Goal: Download file/media

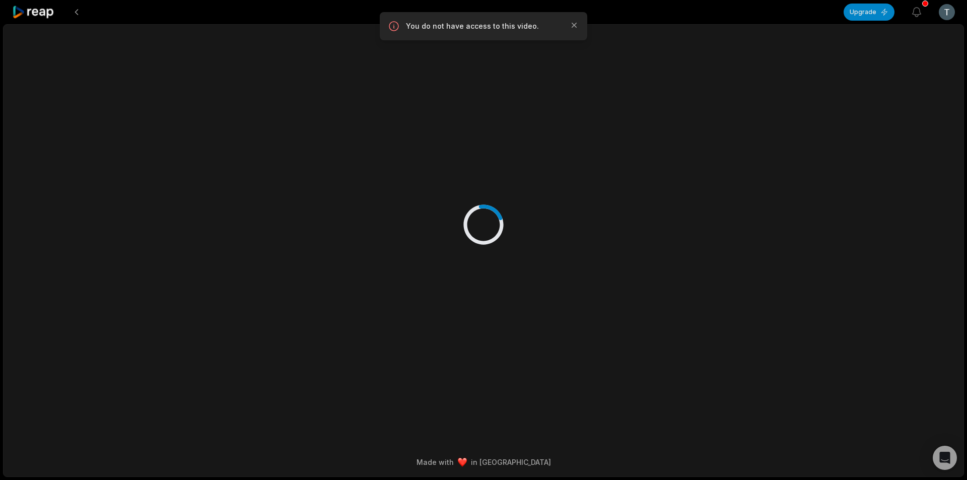
click at [28, 8] on icon at bounding box center [33, 13] width 43 height 14
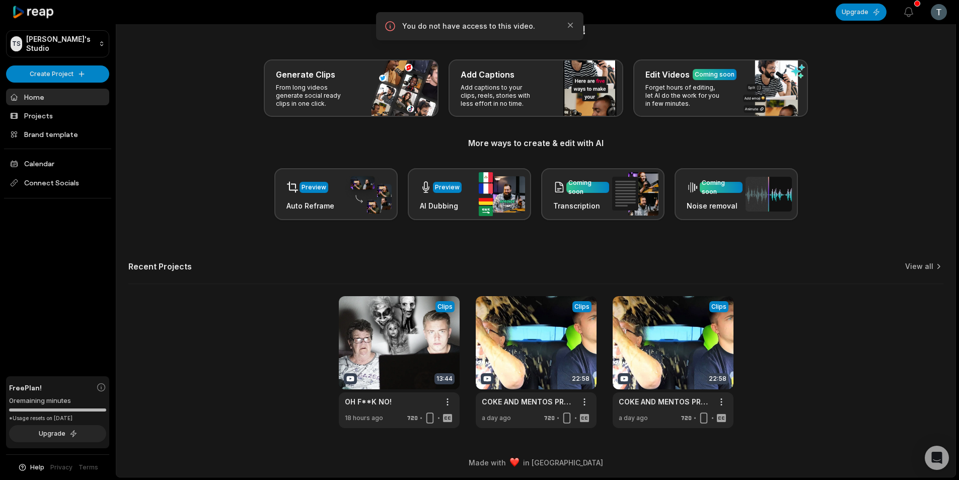
scroll to position [23, 0]
click at [547, 358] on link at bounding box center [536, 361] width 121 height 132
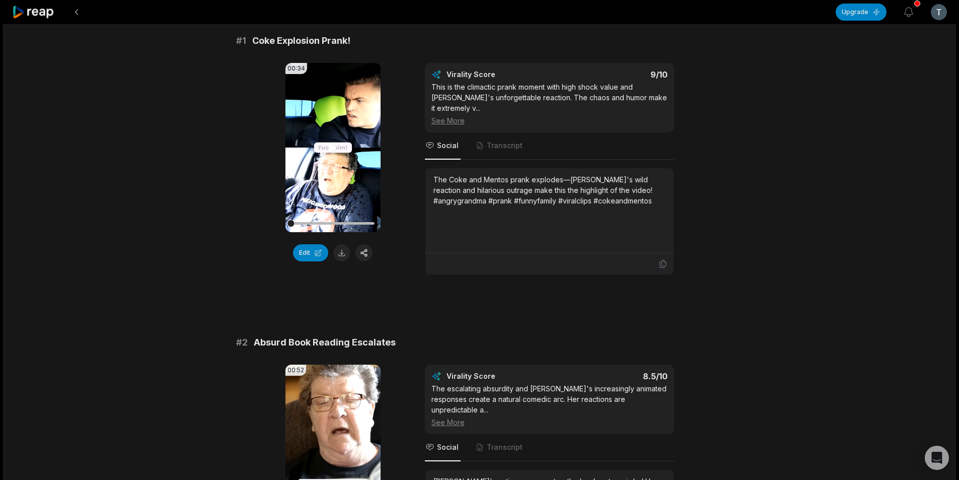
scroll to position [101, 0]
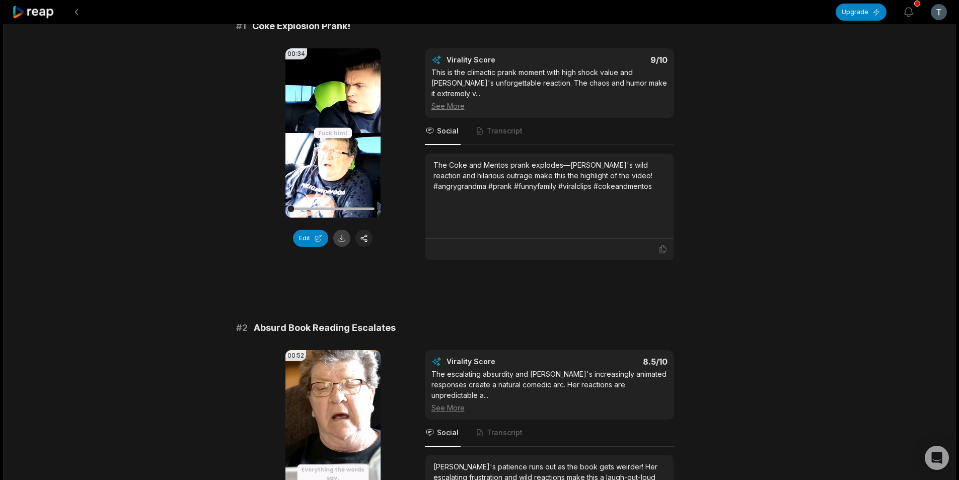
click at [338, 240] on button at bounding box center [341, 238] width 17 height 17
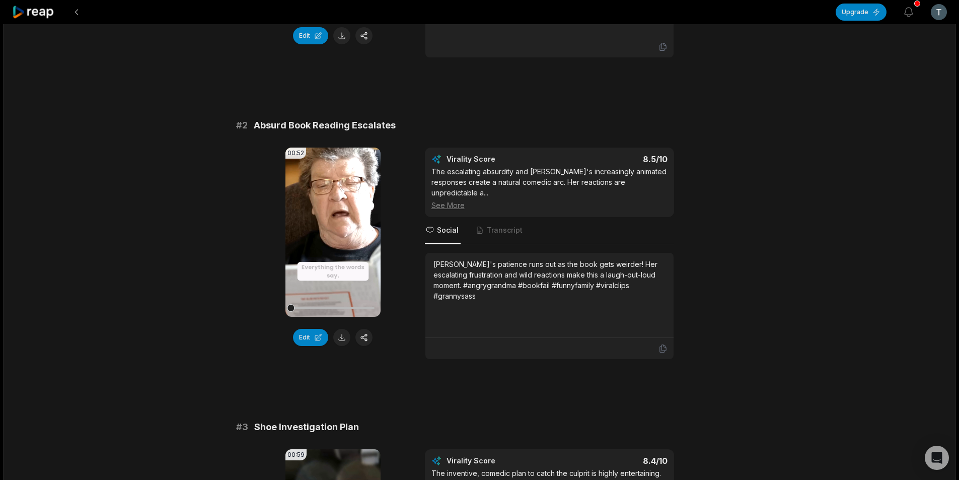
scroll to position [352, 0]
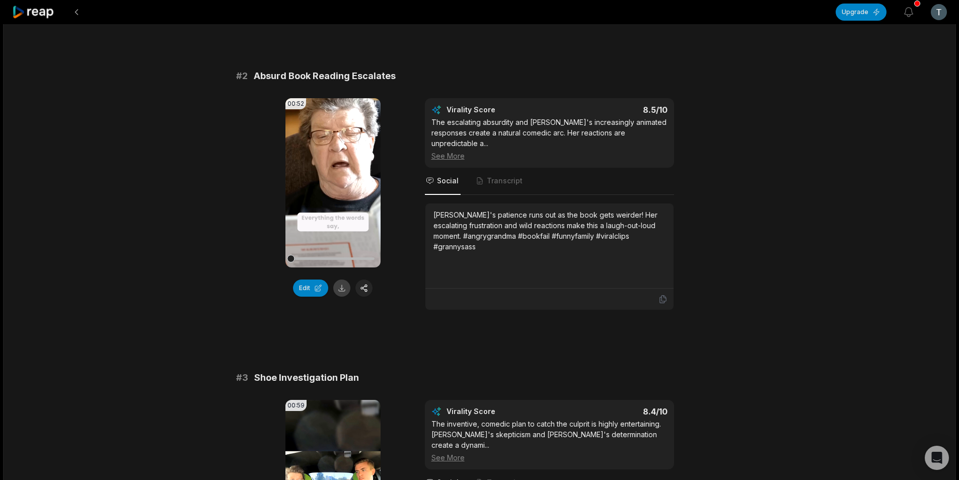
click at [342, 289] on button at bounding box center [341, 287] width 17 height 17
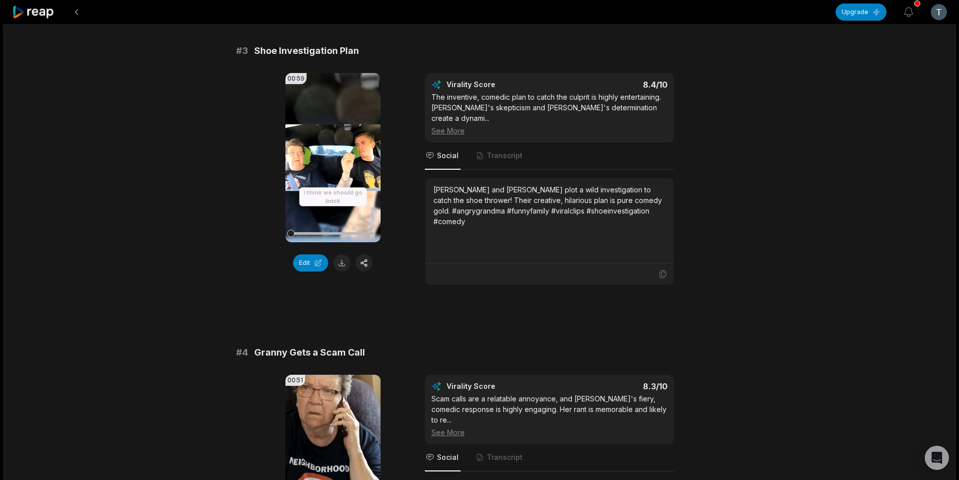
scroll to position [705, 0]
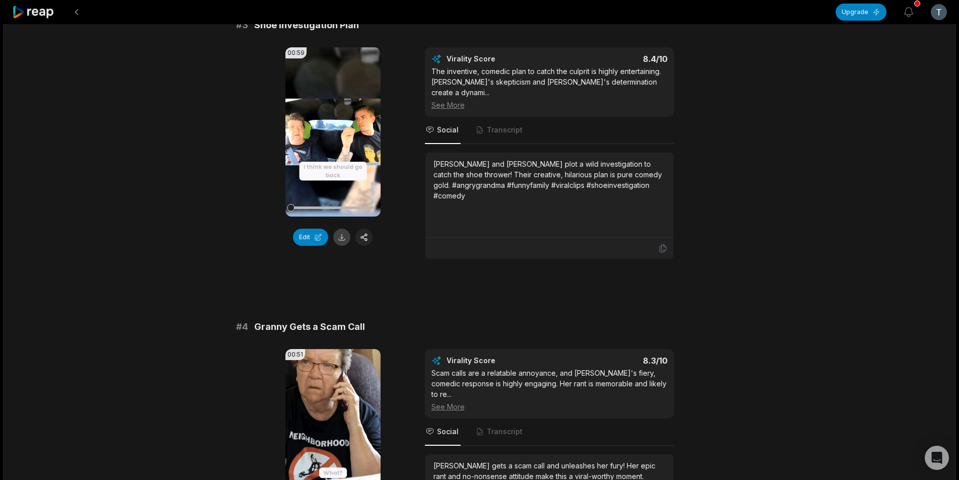
click at [345, 240] on button at bounding box center [341, 237] width 17 height 17
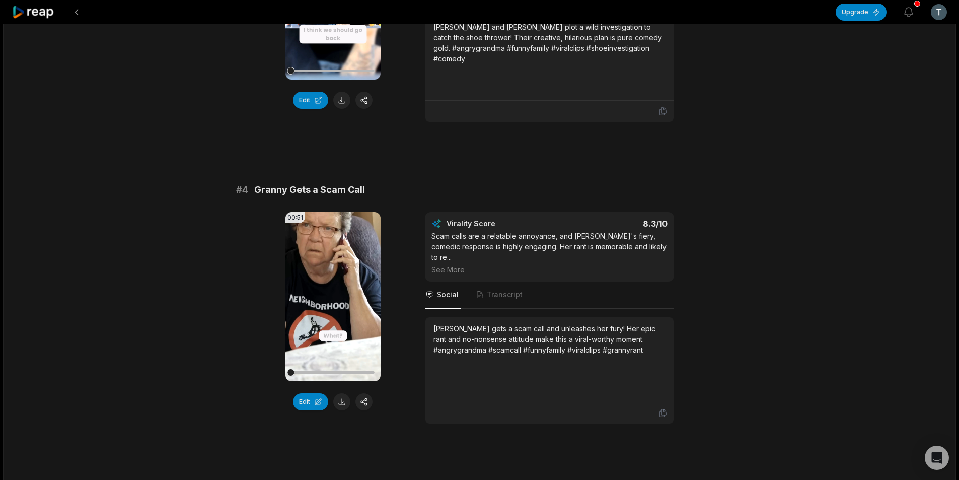
scroll to position [906, 0]
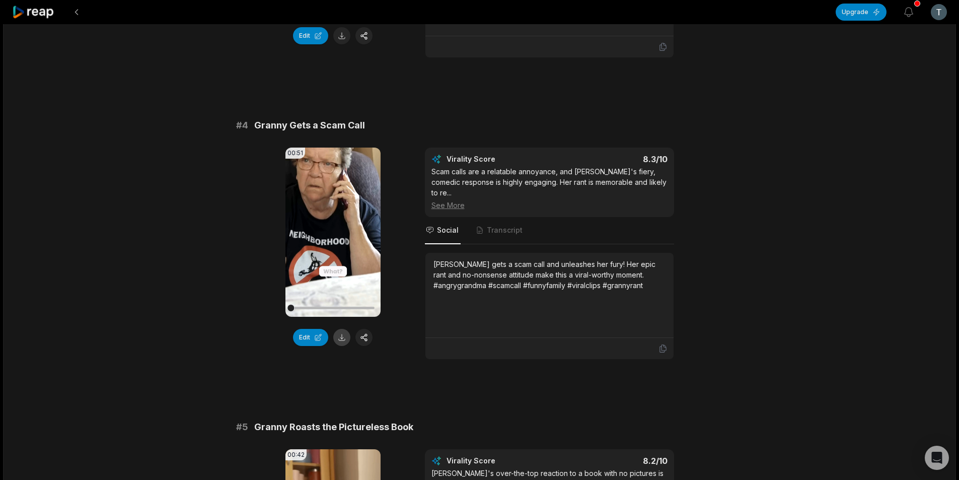
click at [338, 329] on button at bounding box center [341, 337] width 17 height 17
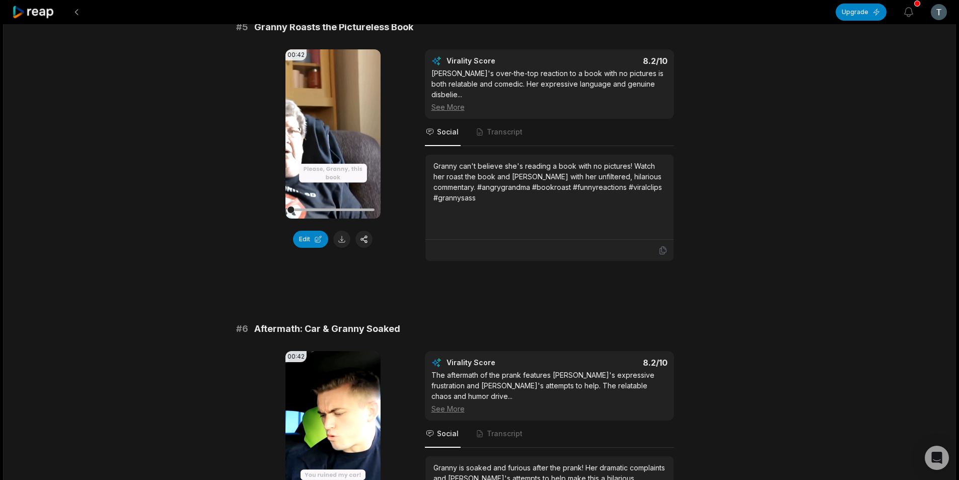
scroll to position [1309, 0]
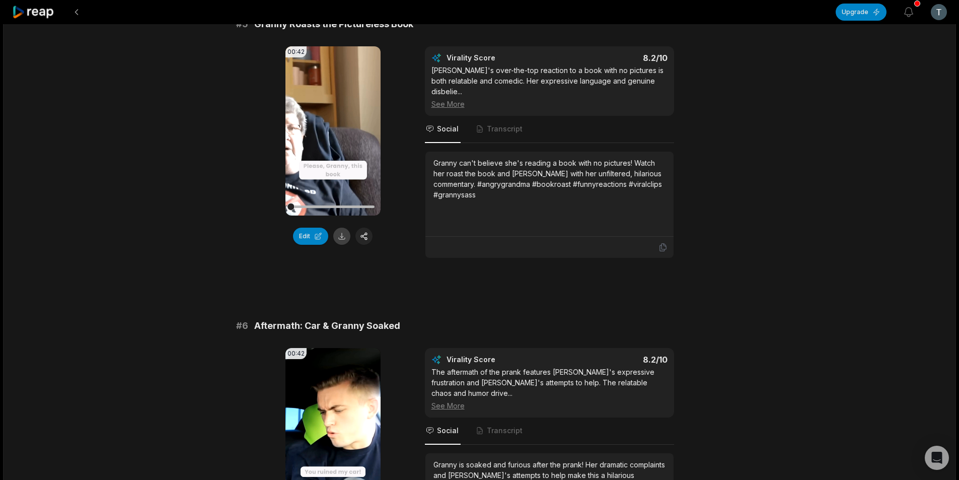
click at [340, 228] on button at bounding box center [341, 236] width 17 height 17
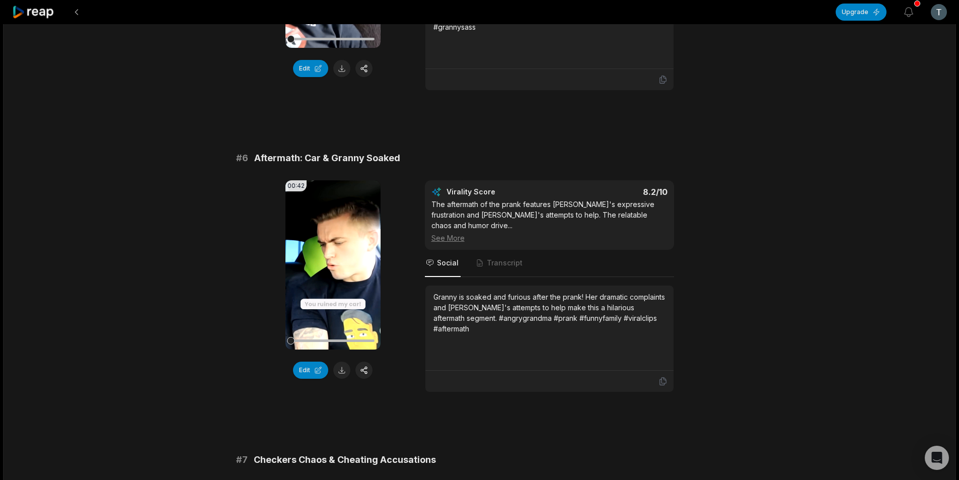
scroll to position [1561, 0]
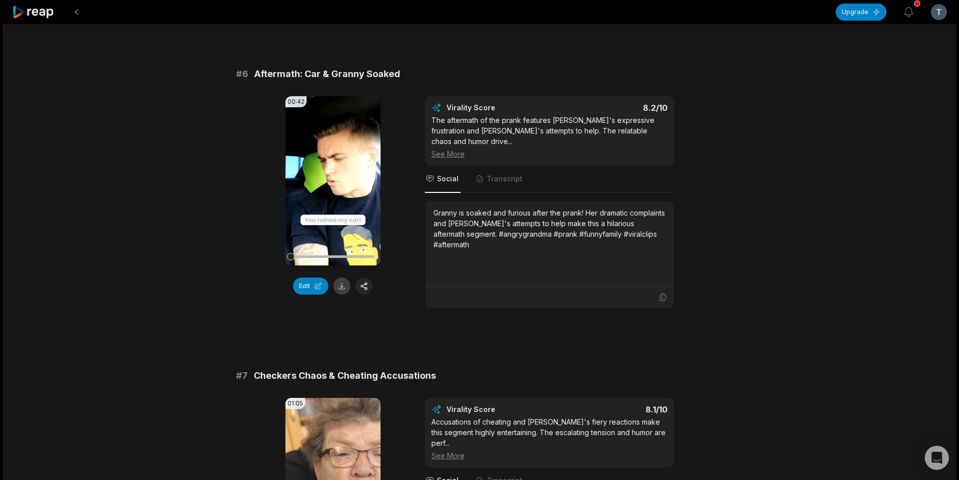
click at [338, 277] on button at bounding box center [341, 285] width 17 height 17
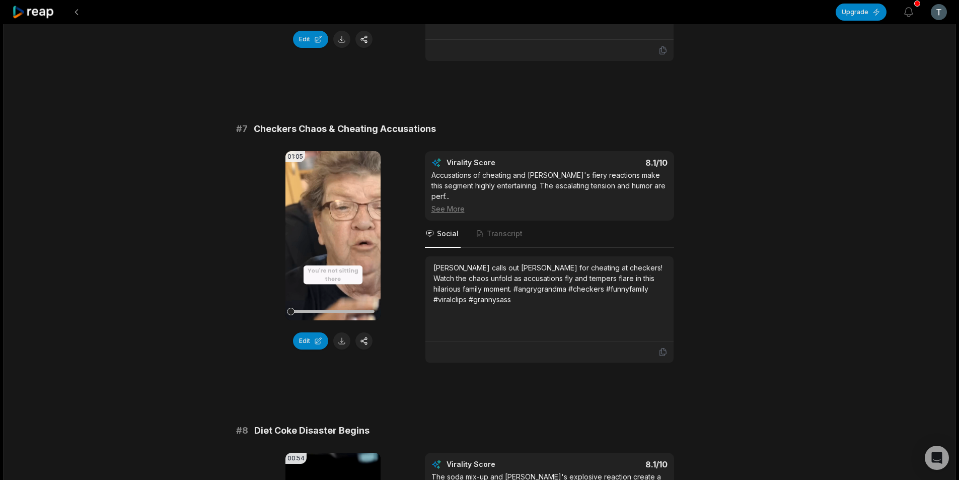
scroll to position [1812, 0]
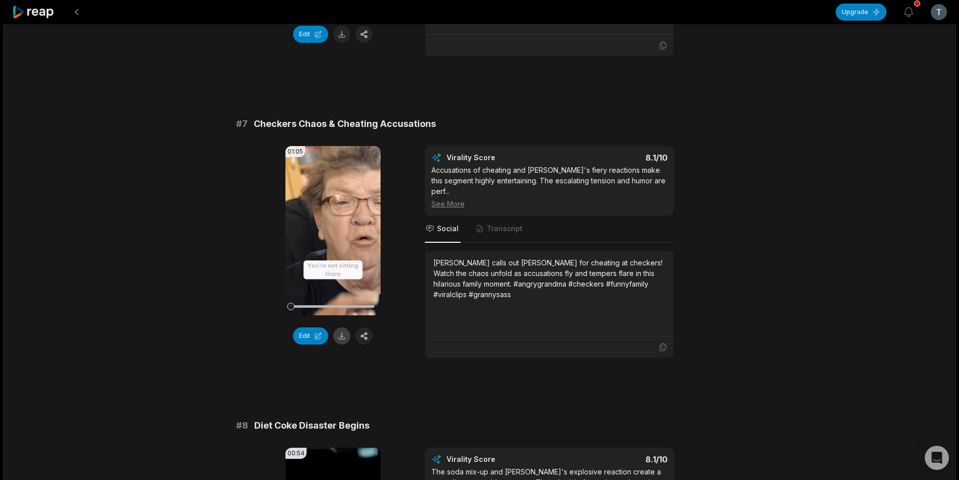
click at [343, 327] on button at bounding box center [341, 335] width 17 height 17
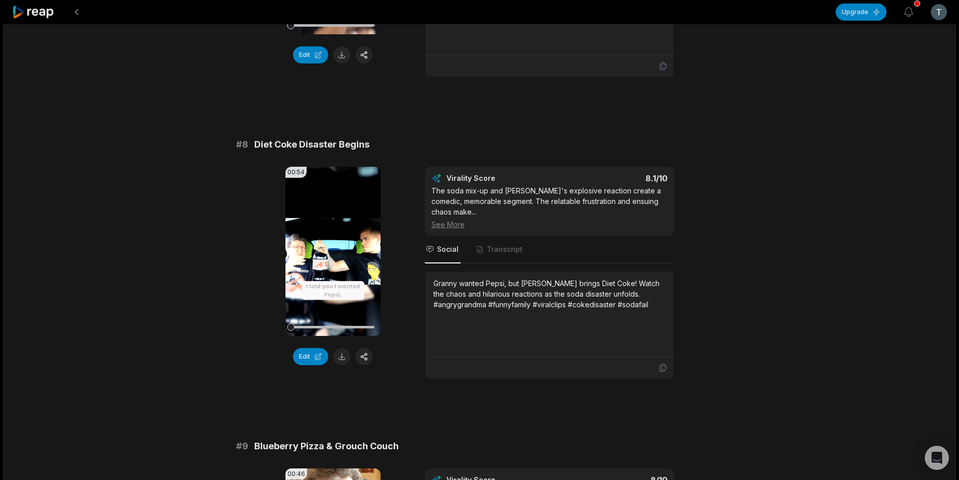
scroll to position [2114, 0]
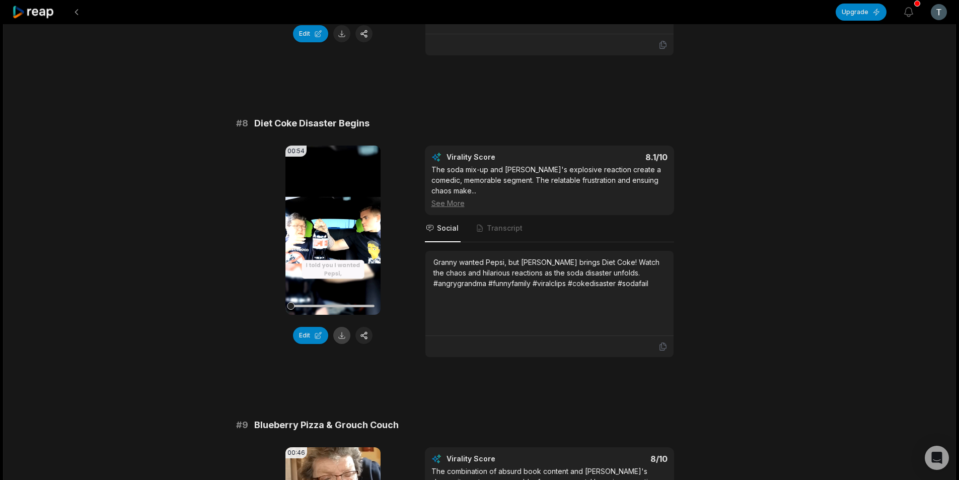
click at [342, 327] on button at bounding box center [341, 335] width 17 height 17
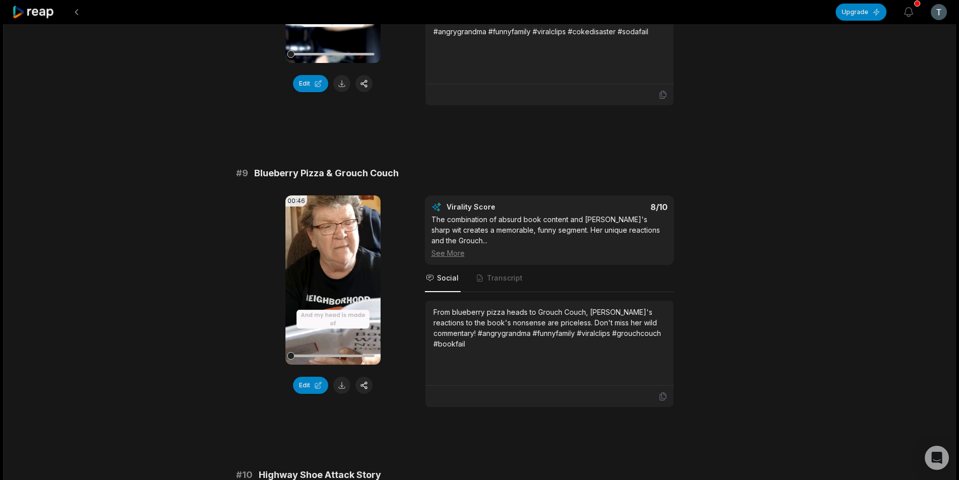
scroll to position [2467, 0]
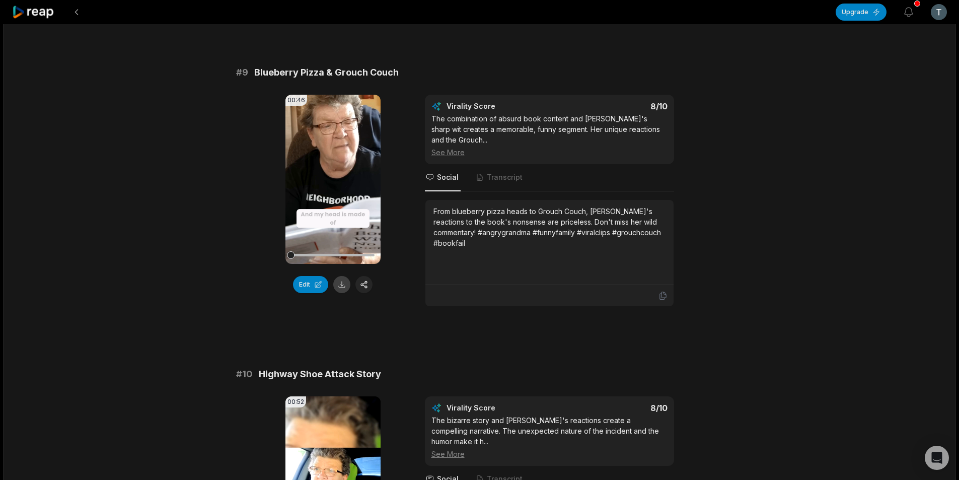
click at [343, 276] on button at bounding box center [341, 284] width 17 height 17
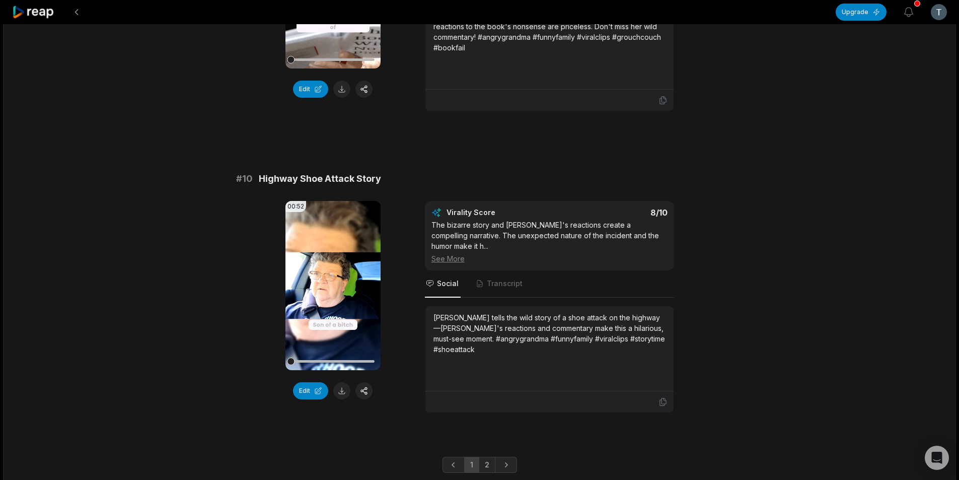
scroll to position [2664, 0]
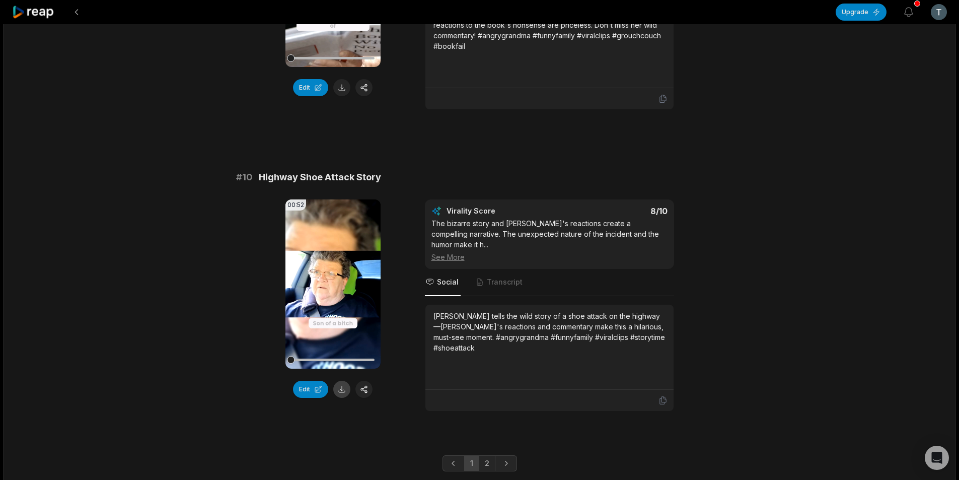
click at [342, 381] on button at bounding box center [341, 389] width 17 height 17
click at [487, 455] on link "2" at bounding box center [487, 463] width 17 height 16
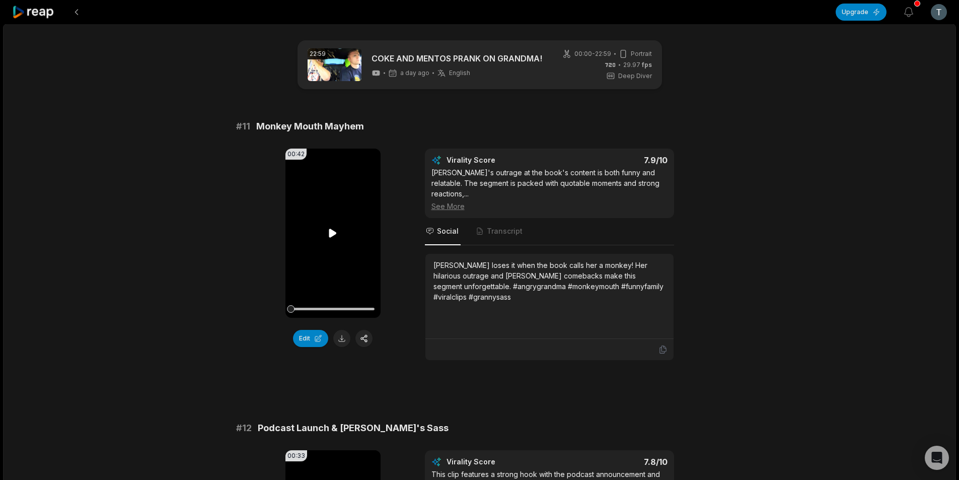
scroll to position [50, 0]
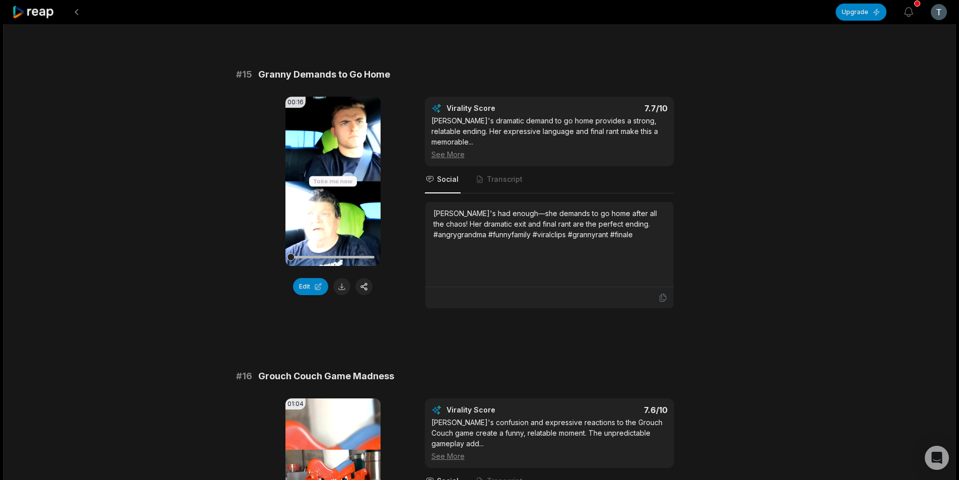
click at [343, 278] on button at bounding box center [341, 286] width 17 height 17
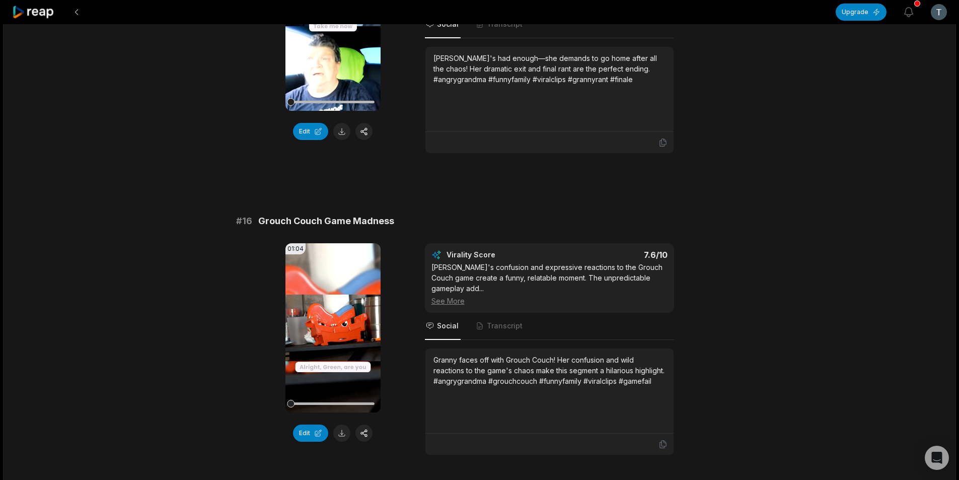
scroll to position [1460, 0]
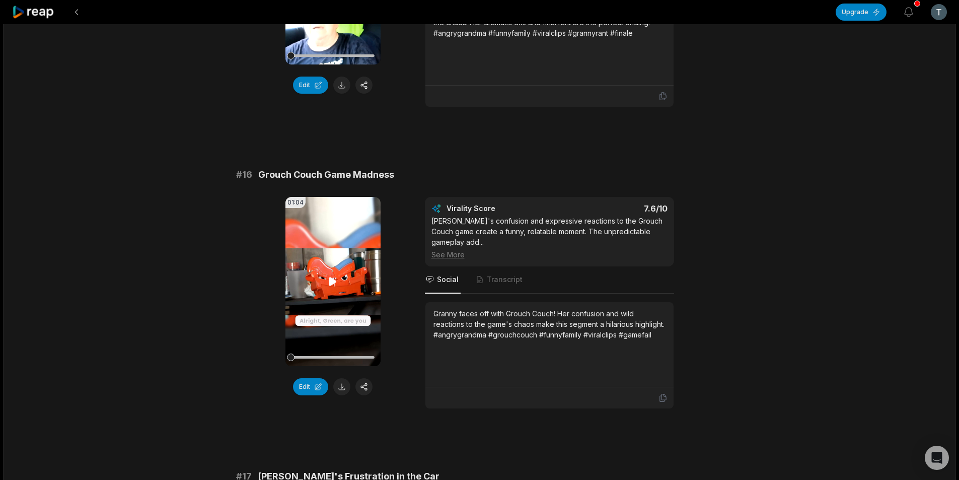
click at [320, 243] on video "Your browser does not support mp4 format." at bounding box center [332, 281] width 95 height 169
click at [339, 378] on button at bounding box center [341, 386] width 17 height 17
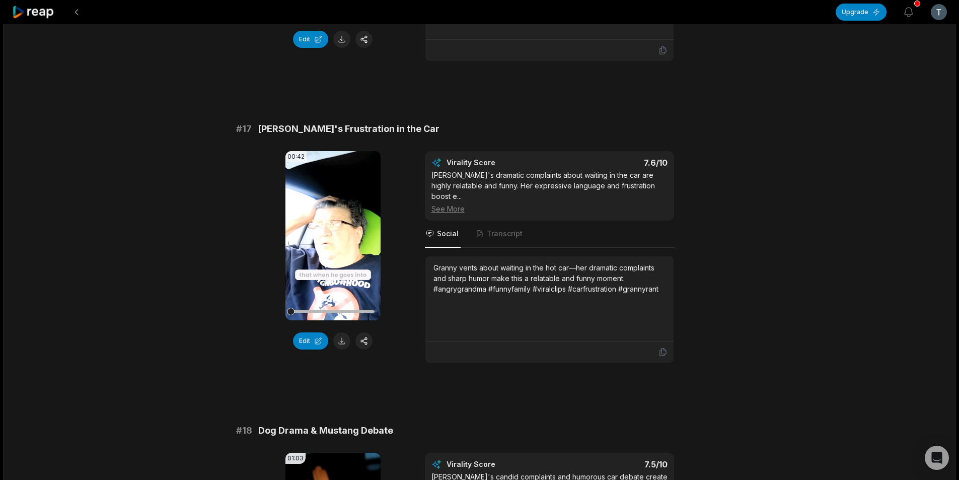
scroll to position [1863, 0]
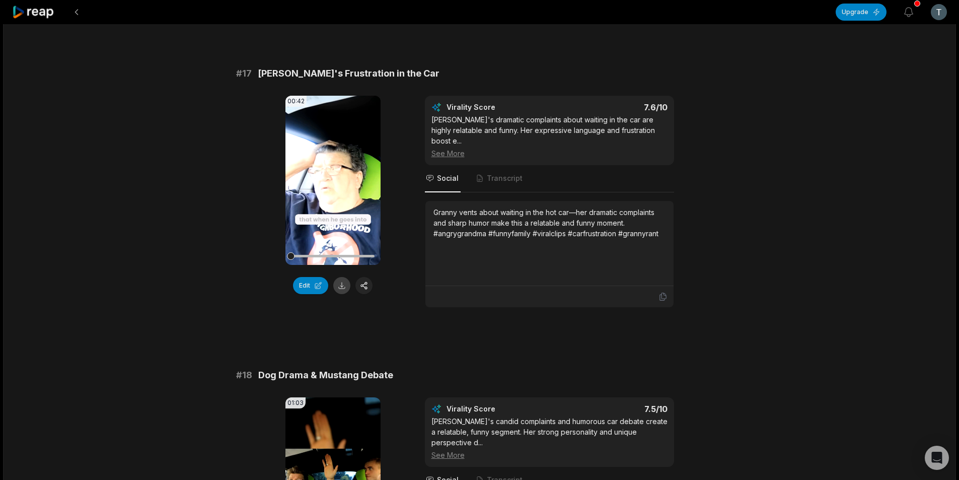
click at [341, 277] on button at bounding box center [341, 285] width 17 height 17
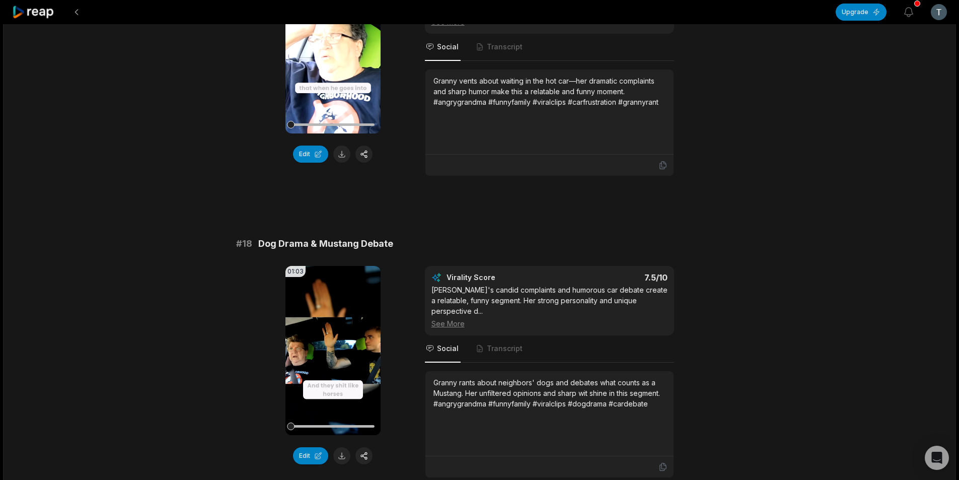
scroll to position [2039, 0]
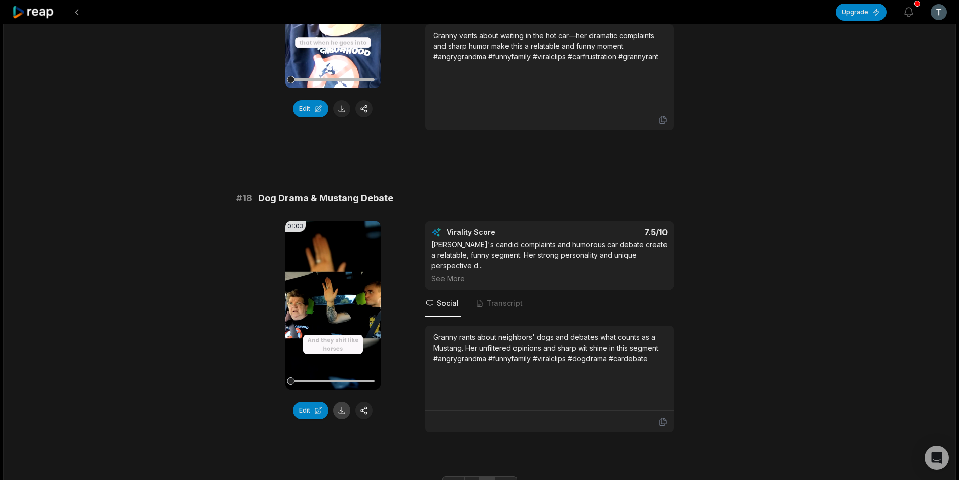
click at [343, 402] on button at bounding box center [341, 410] width 17 height 17
click at [73, 12] on button at bounding box center [76, 12] width 18 height 18
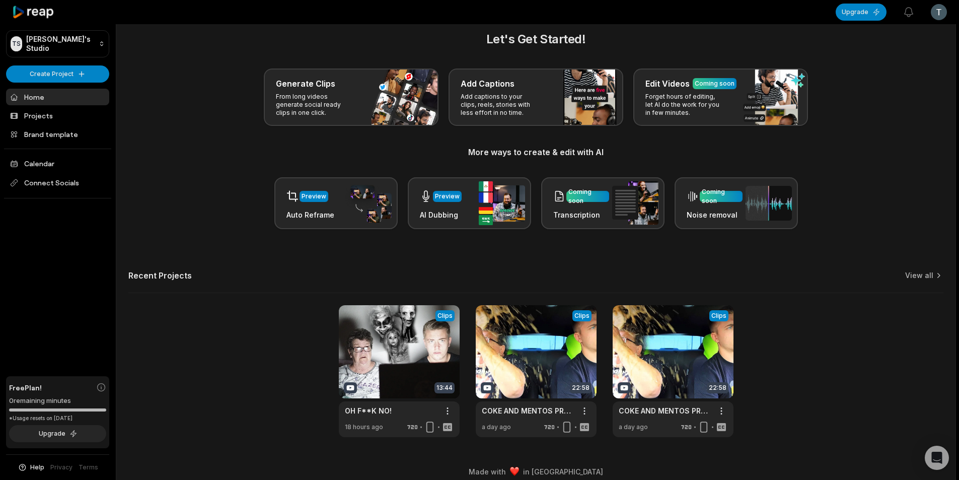
scroll to position [23, 0]
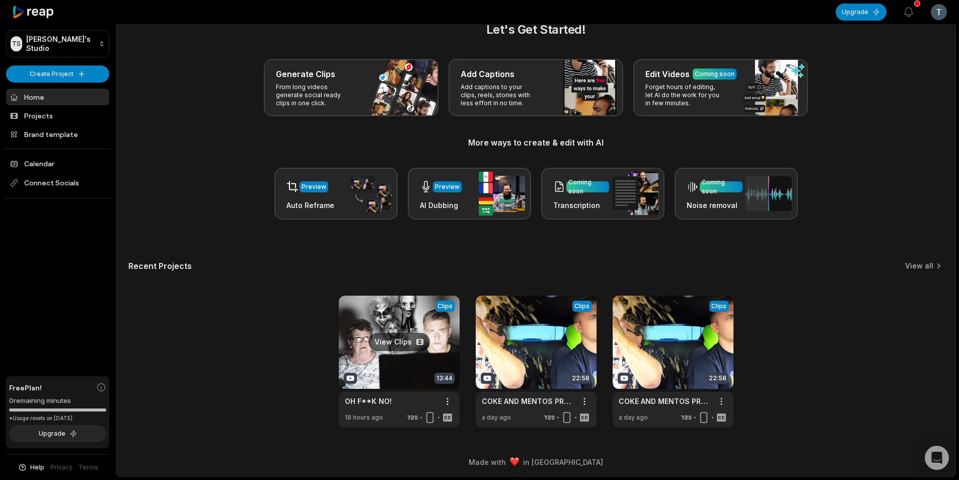
click at [406, 311] on link at bounding box center [399, 361] width 121 height 132
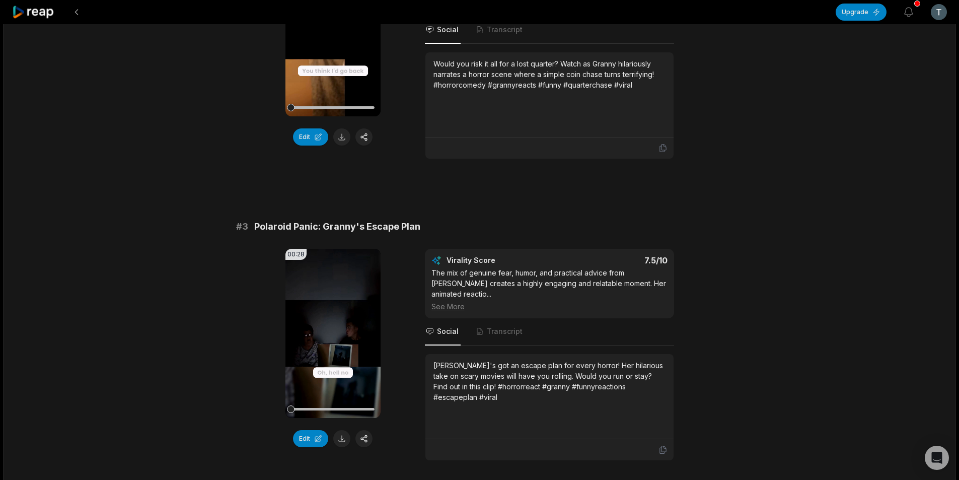
scroll to position [50, 0]
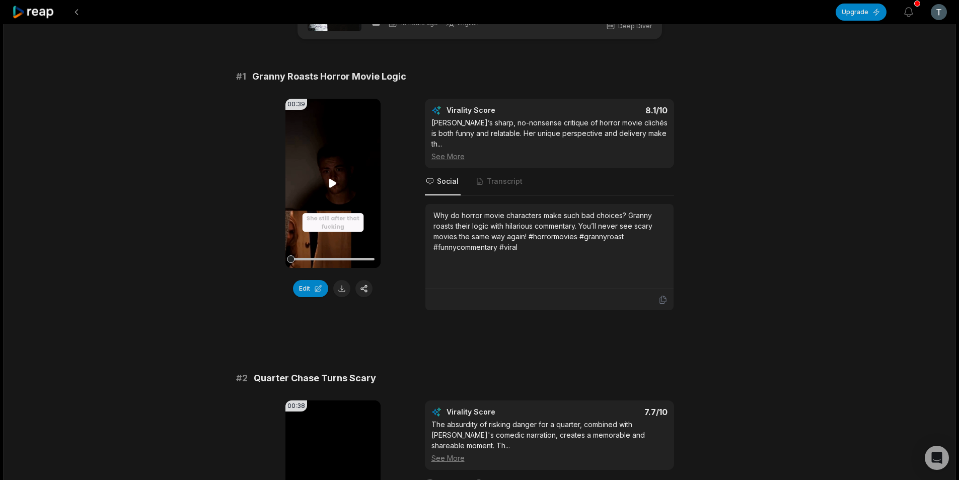
click at [325, 182] on video "Your browser does not support mp4 format." at bounding box center [332, 183] width 95 height 169
click at [332, 259] on div at bounding box center [333, 259] width 84 height 3
click at [350, 259] on div at bounding box center [333, 259] width 84 height 3
click at [343, 289] on button at bounding box center [341, 288] width 17 height 17
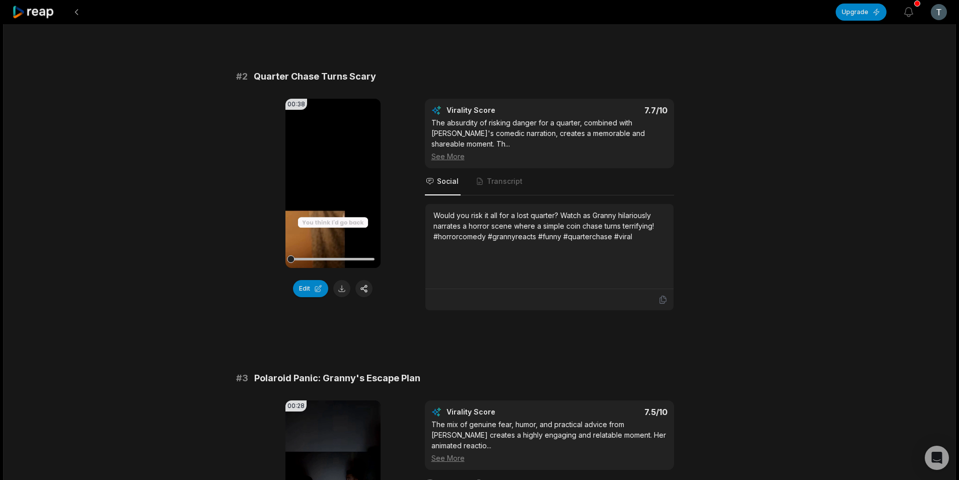
scroll to position [352, 0]
click at [331, 178] on icon at bounding box center [333, 182] width 8 height 9
click at [338, 279] on button at bounding box center [341, 287] width 17 height 17
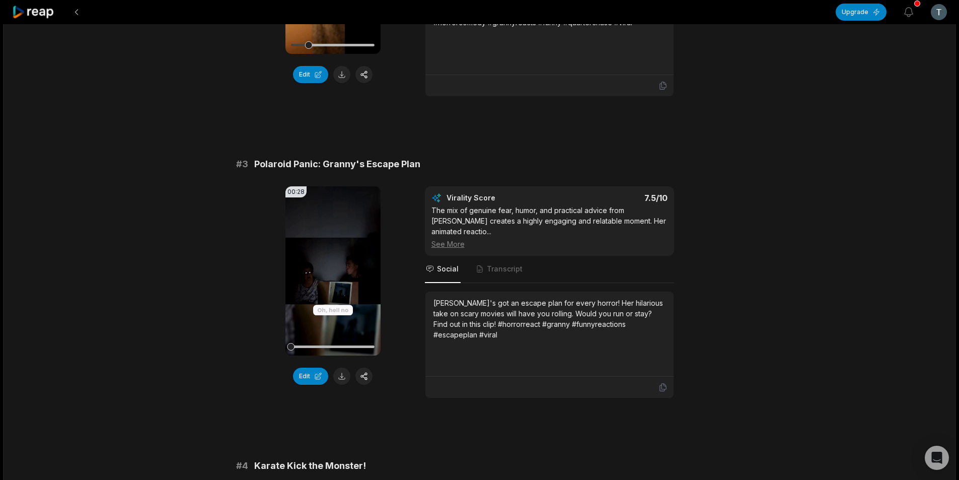
scroll to position [604, 0]
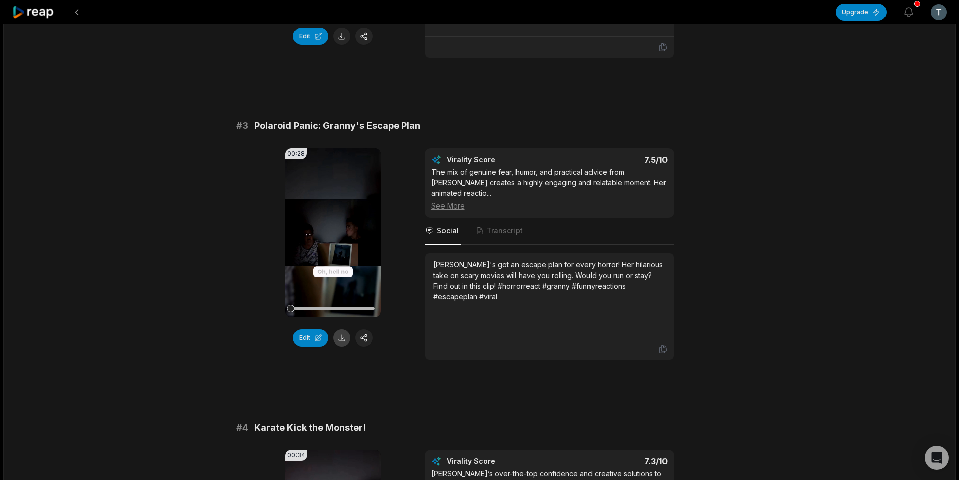
click at [343, 329] on button at bounding box center [341, 337] width 17 height 17
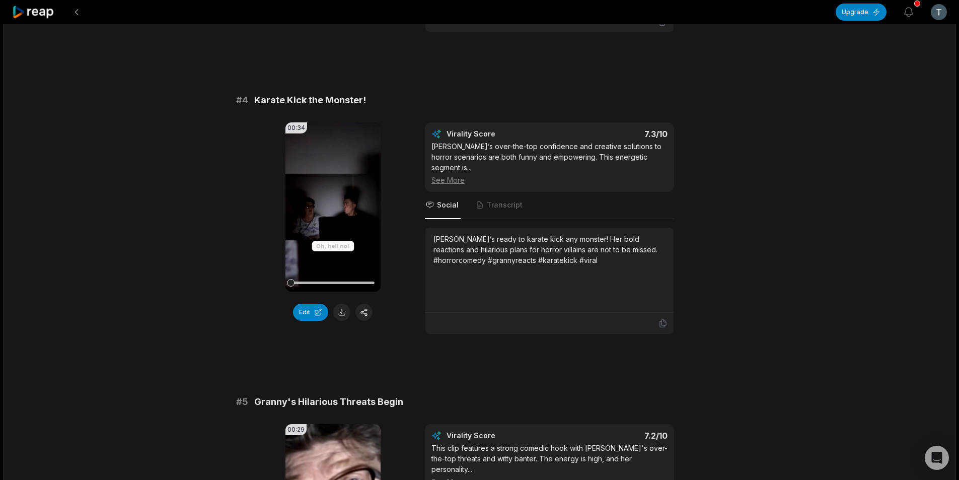
scroll to position [956, 0]
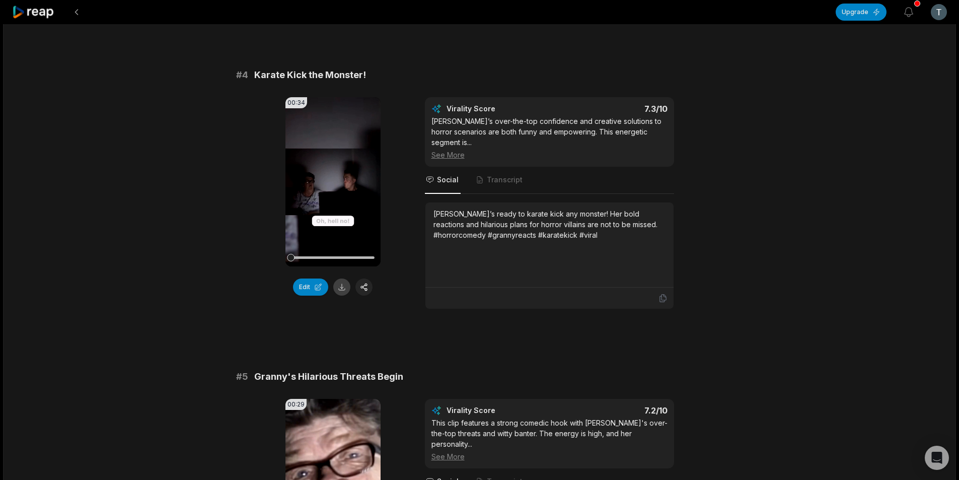
click at [336, 278] on button at bounding box center [341, 286] width 17 height 17
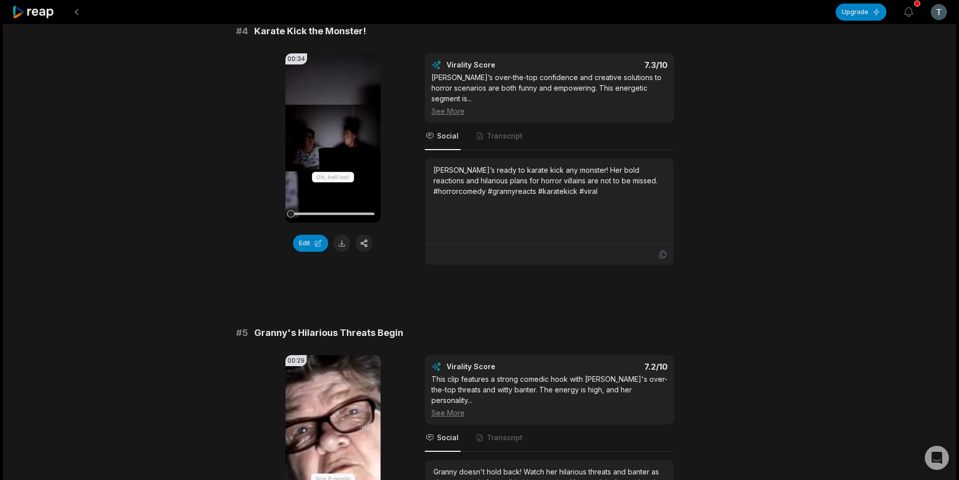
scroll to position [1208, 0]
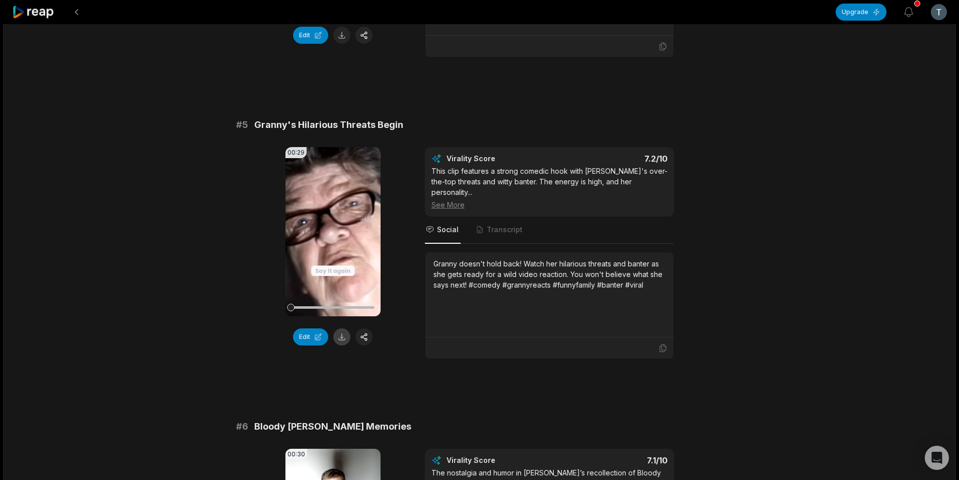
click at [341, 328] on button at bounding box center [341, 336] width 17 height 17
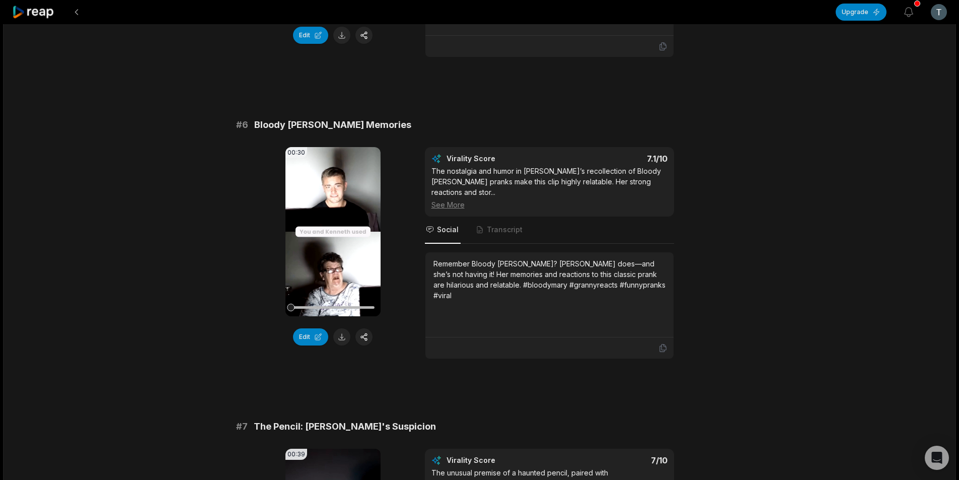
scroll to position [1510, 0]
click at [341, 328] on button at bounding box center [341, 336] width 17 height 17
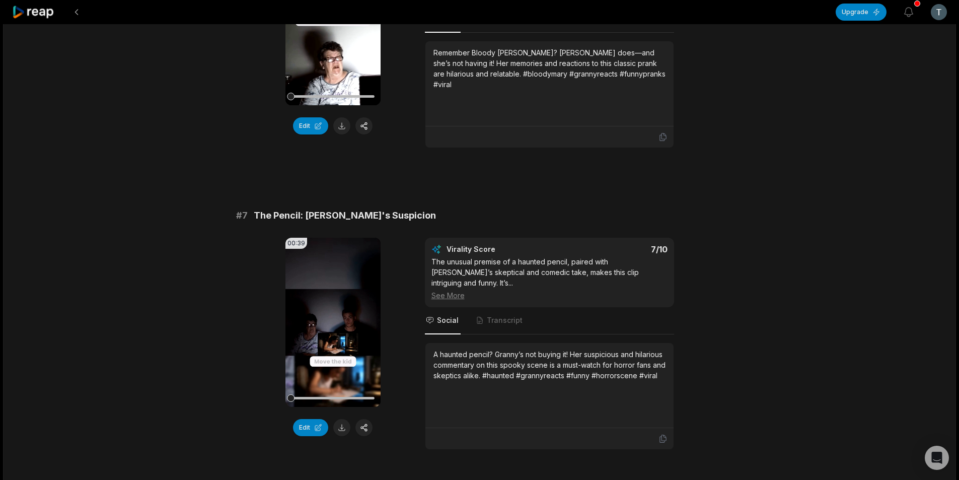
scroll to position [1762, 0]
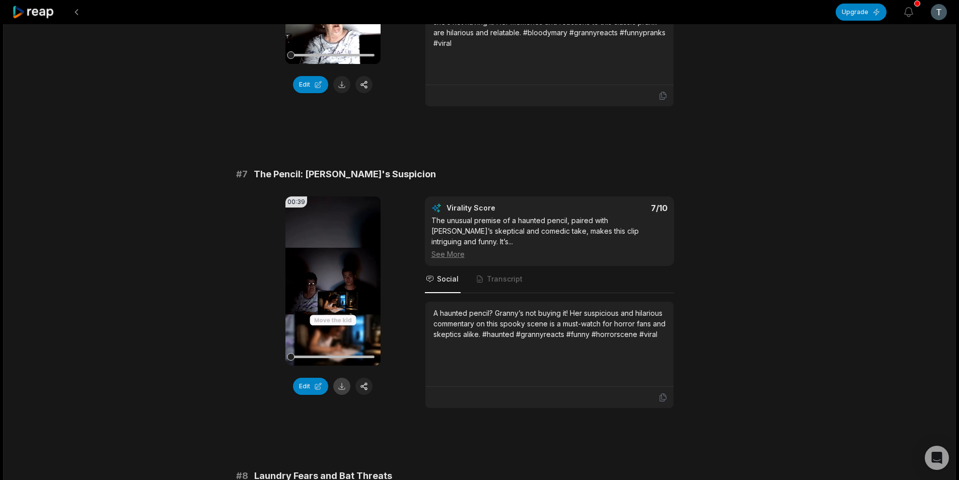
click at [342, 378] on button at bounding box center [341, 386] width 17 height 17
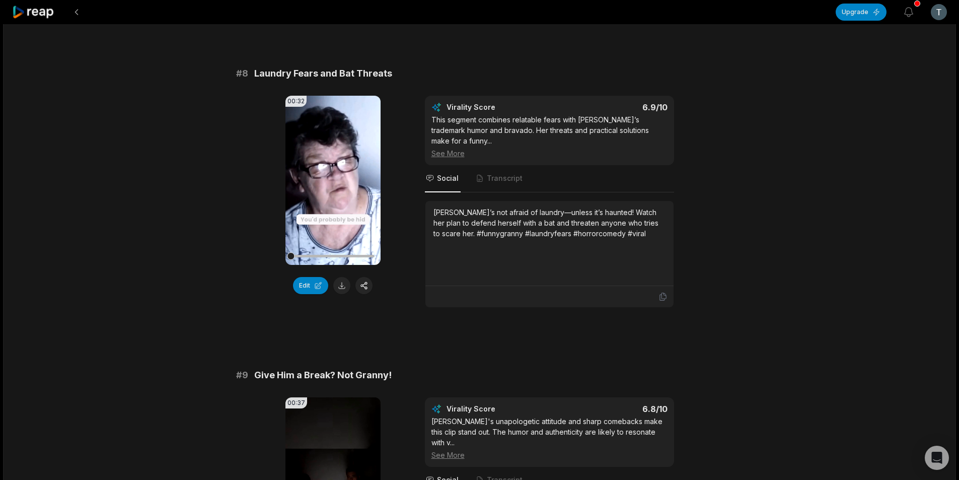
scroll to position [2165, 0]
click at [338, 276] on button at bounding box center [341, 284] width 17 height 17
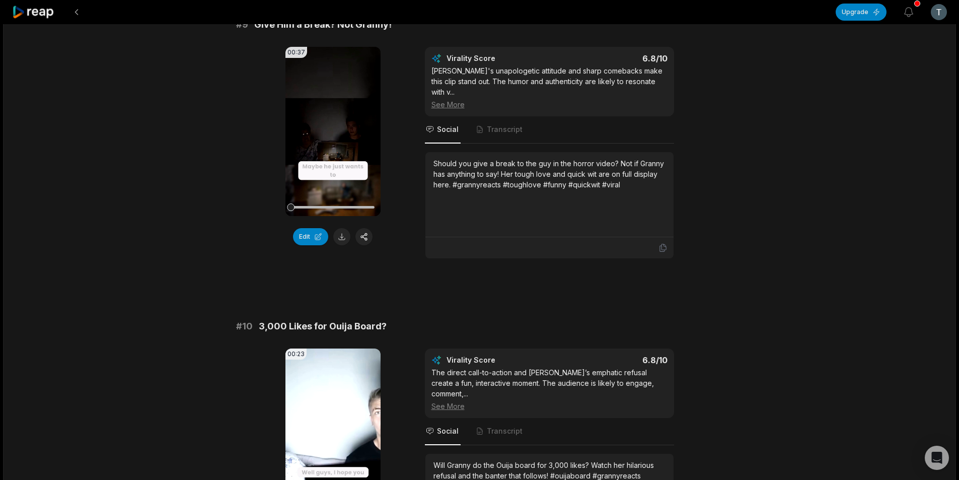
scroll to position [2517, 0]
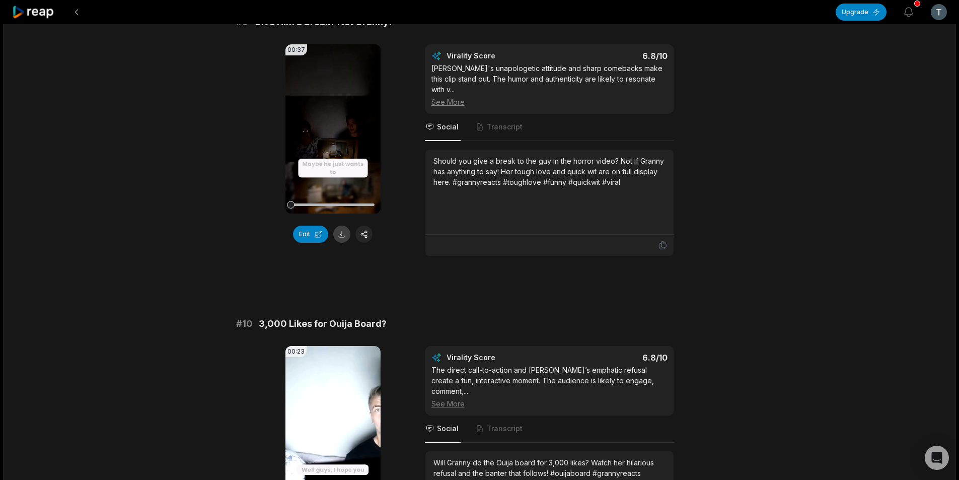
click at [336, 226] on button at bounding box center [341, 234] width 17 height 17
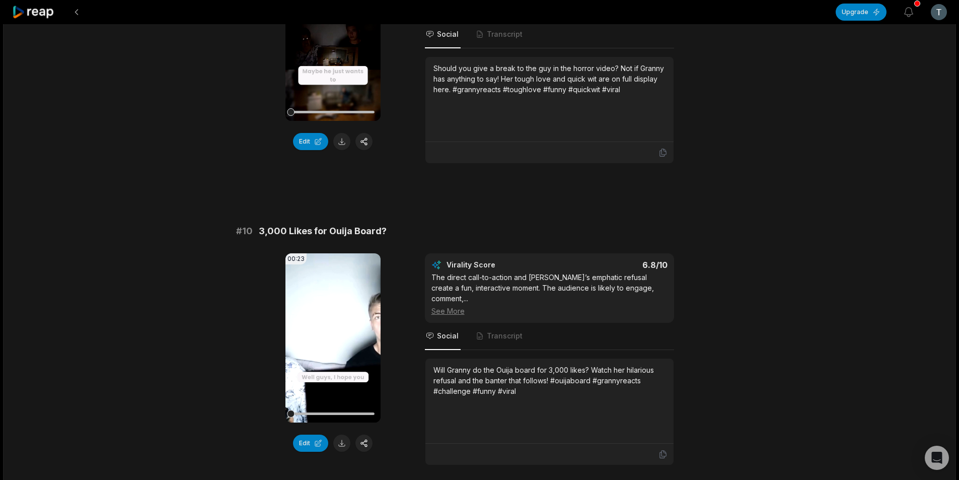
scroll to position [2611, 0]
click at [343, 433] on button at bounding box center [341, 441] width 17 height 17
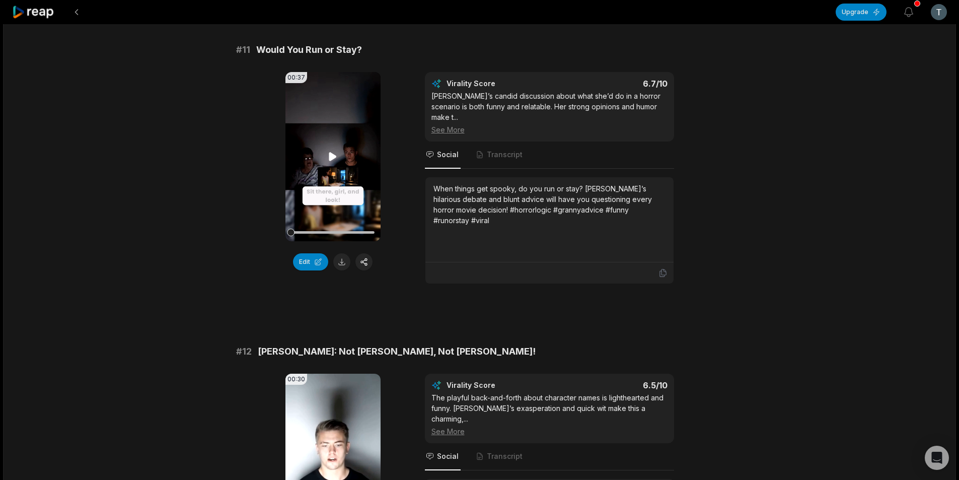
scroll to position [151, 0]
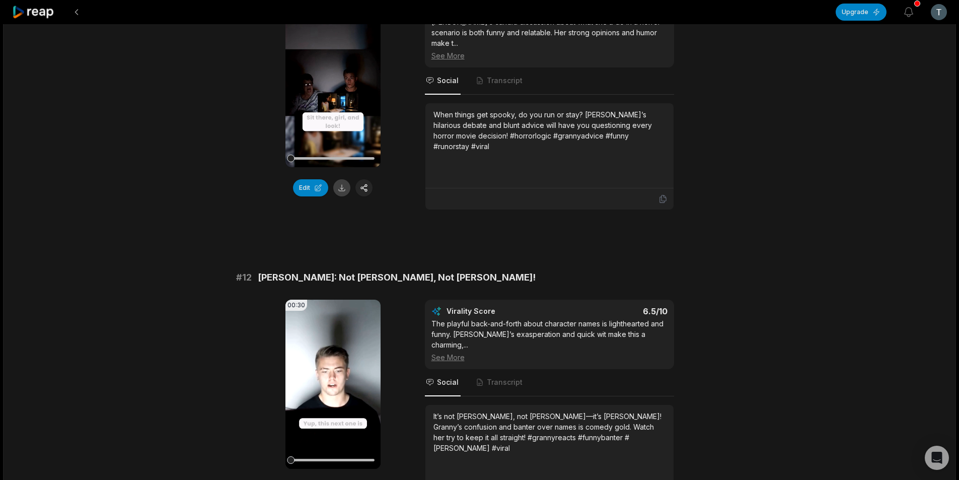
click at [348, 188] on button at bounding box center [341, 187] width 17 height 17
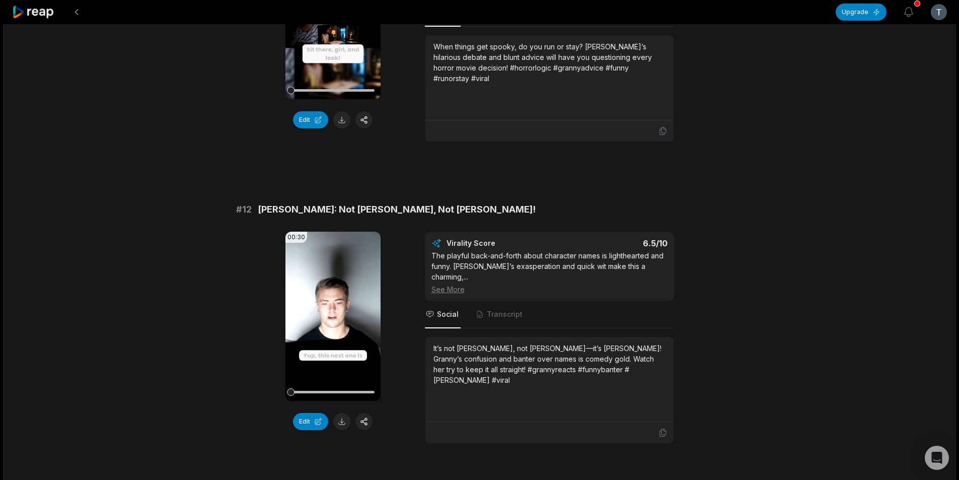
scroll to position [403, 0]
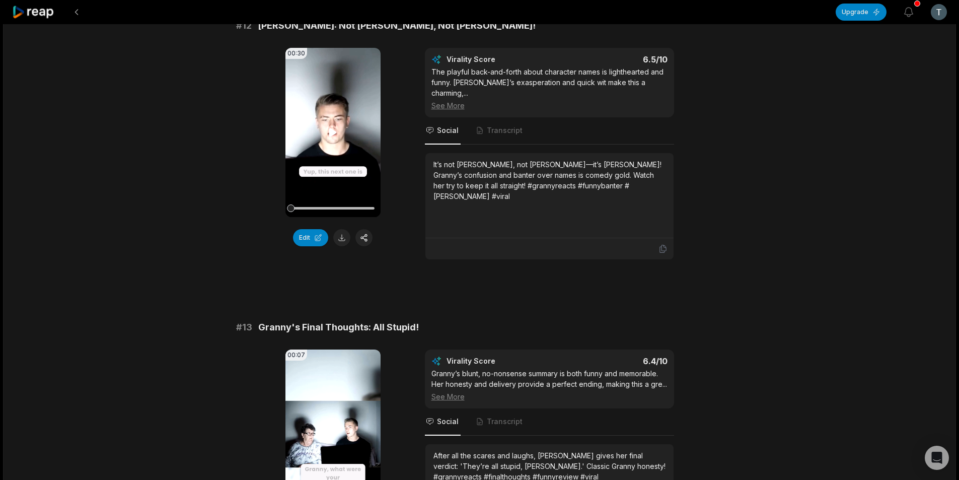
click at [332, 128] on icon at bounding box center [333, 132] width 8 height 9
click at [332, 126] on icon at bounding box center [333, 132] width 12 height 12
click at [341, 229] on button at bounding box center [341, 237] width 17 height 17
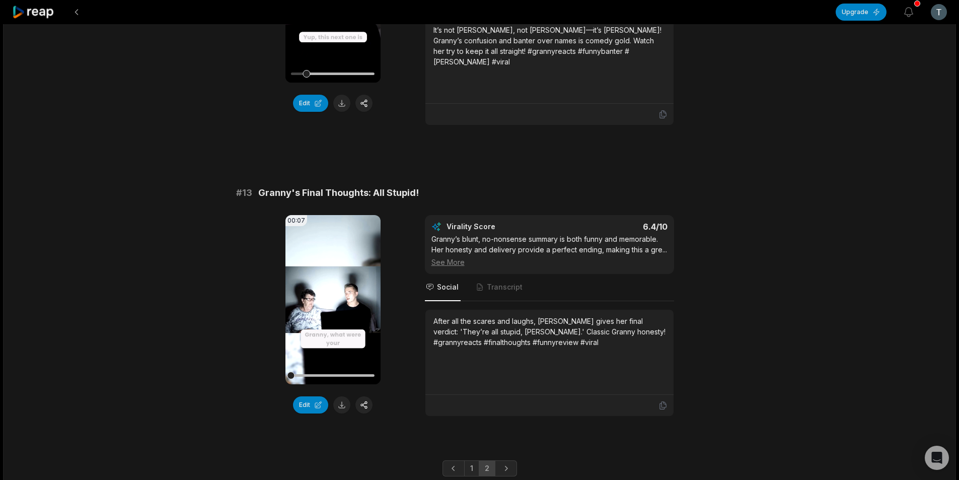
scroll to position [553, 0]
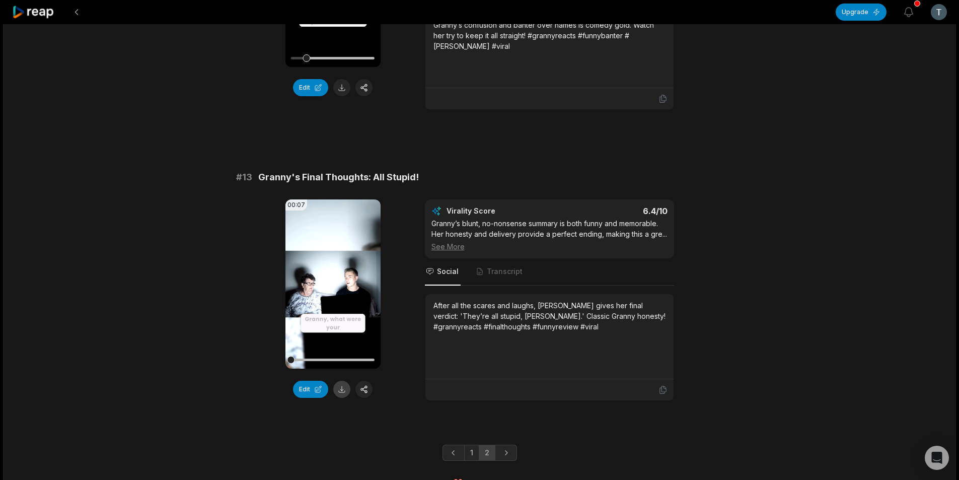
click at [343, 381] on button at bounding box center [341, 389] width 17 height 17
